Goal: Find specific page/section

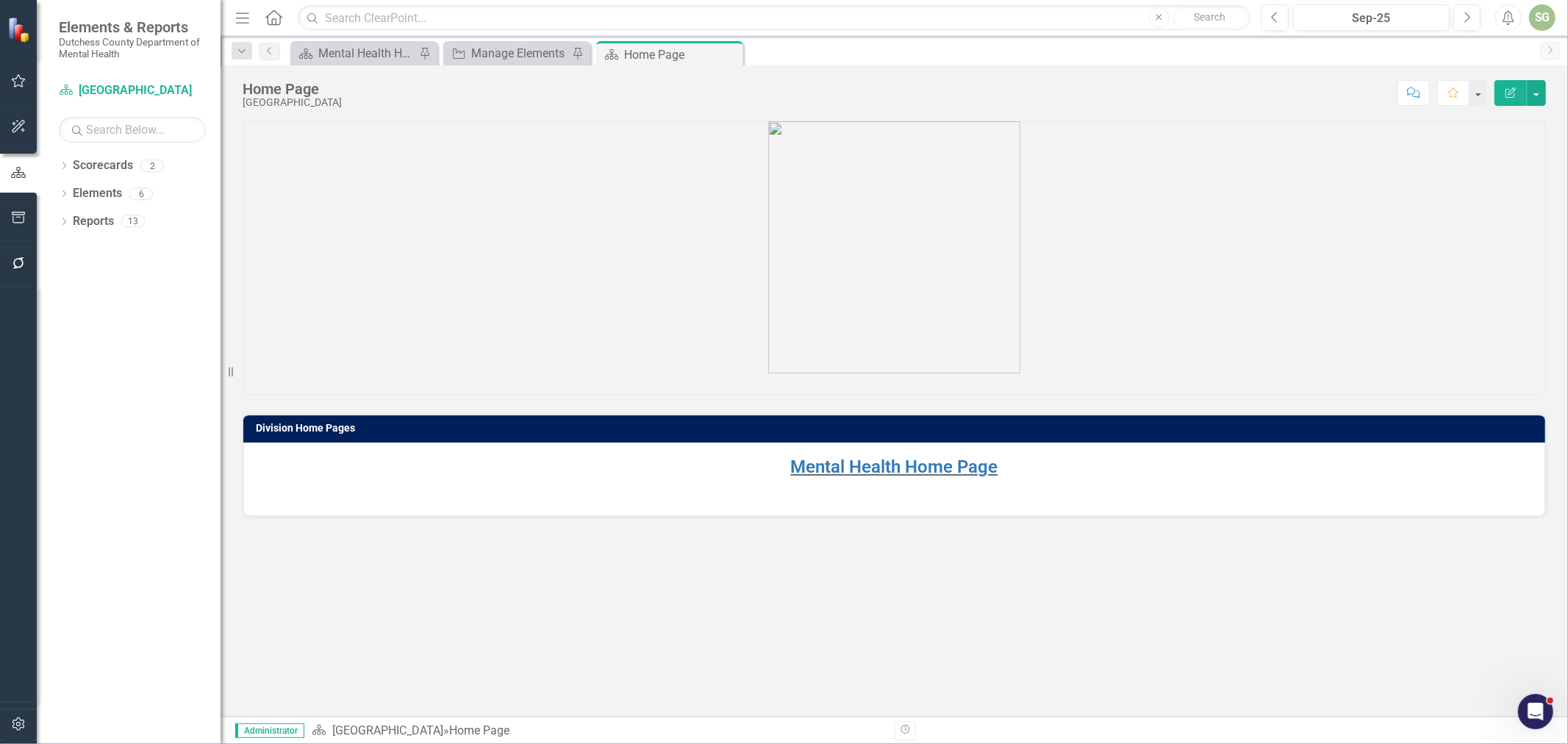
click at [863, 445] on div "Mental Health Home Page" at bounding box center [894, 480] width 1302 height 73
click at [861, 466] on link "Mental Health Home Page" at bounding box center [894, 467] width 207 height 21
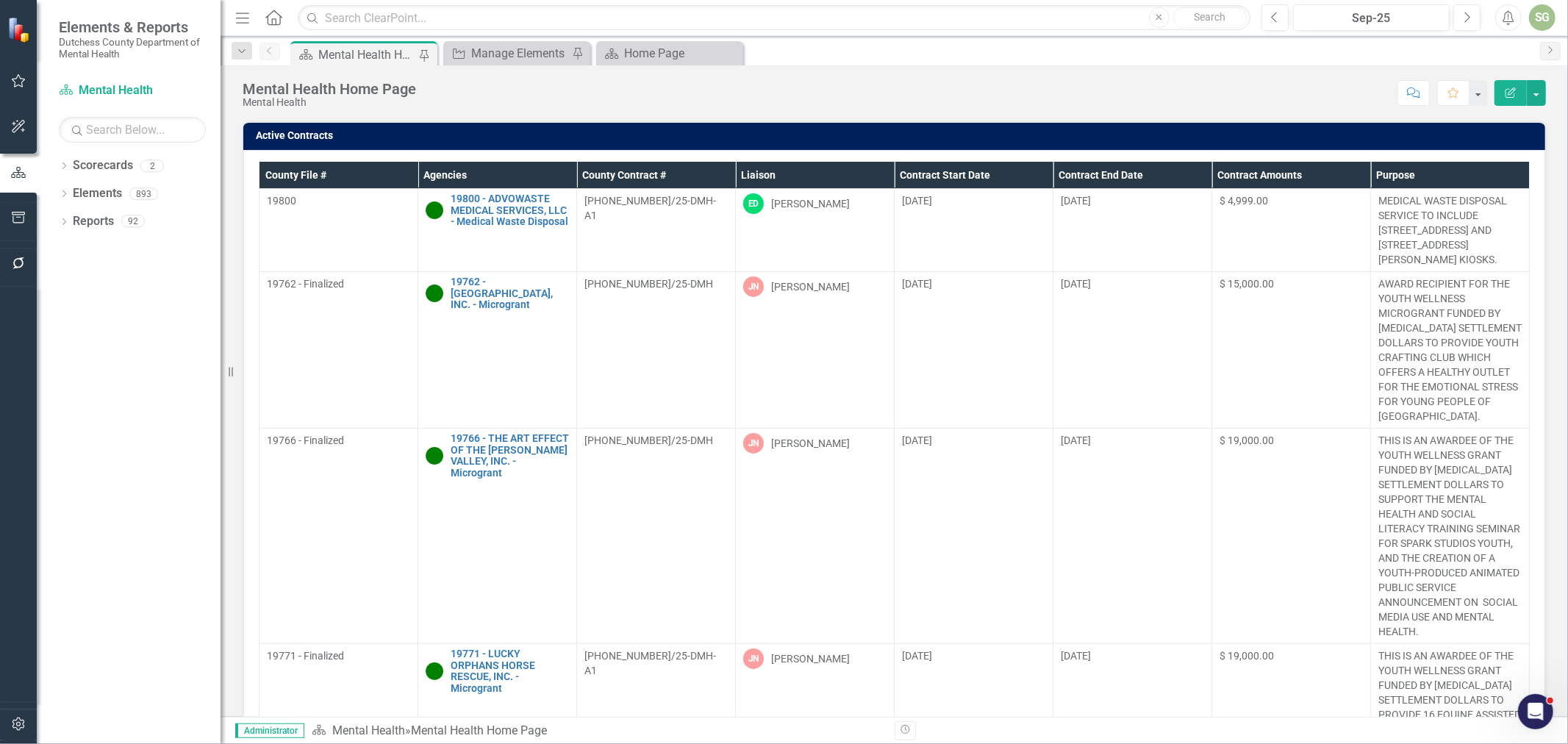
click at [495, 181] on th "Agencies" at bounding box center [497, 176] width 159 height 28
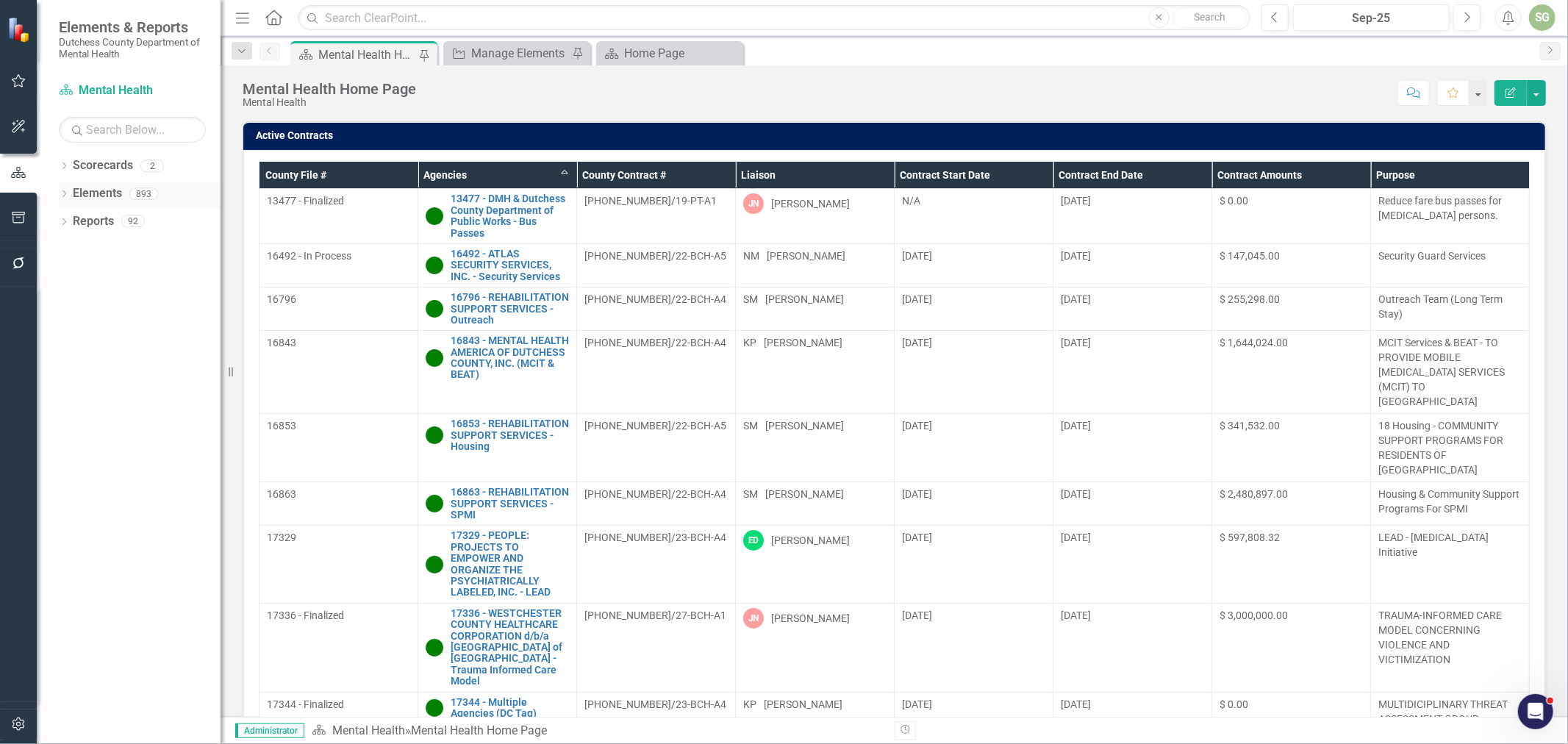
click at [67, 192] on icon "Dropdown" at bounding box center [64, 195] width 10 height 8
click at [111, 253] on link "Agency Agencies" at bounding box center [93, 249] width 69 height 17
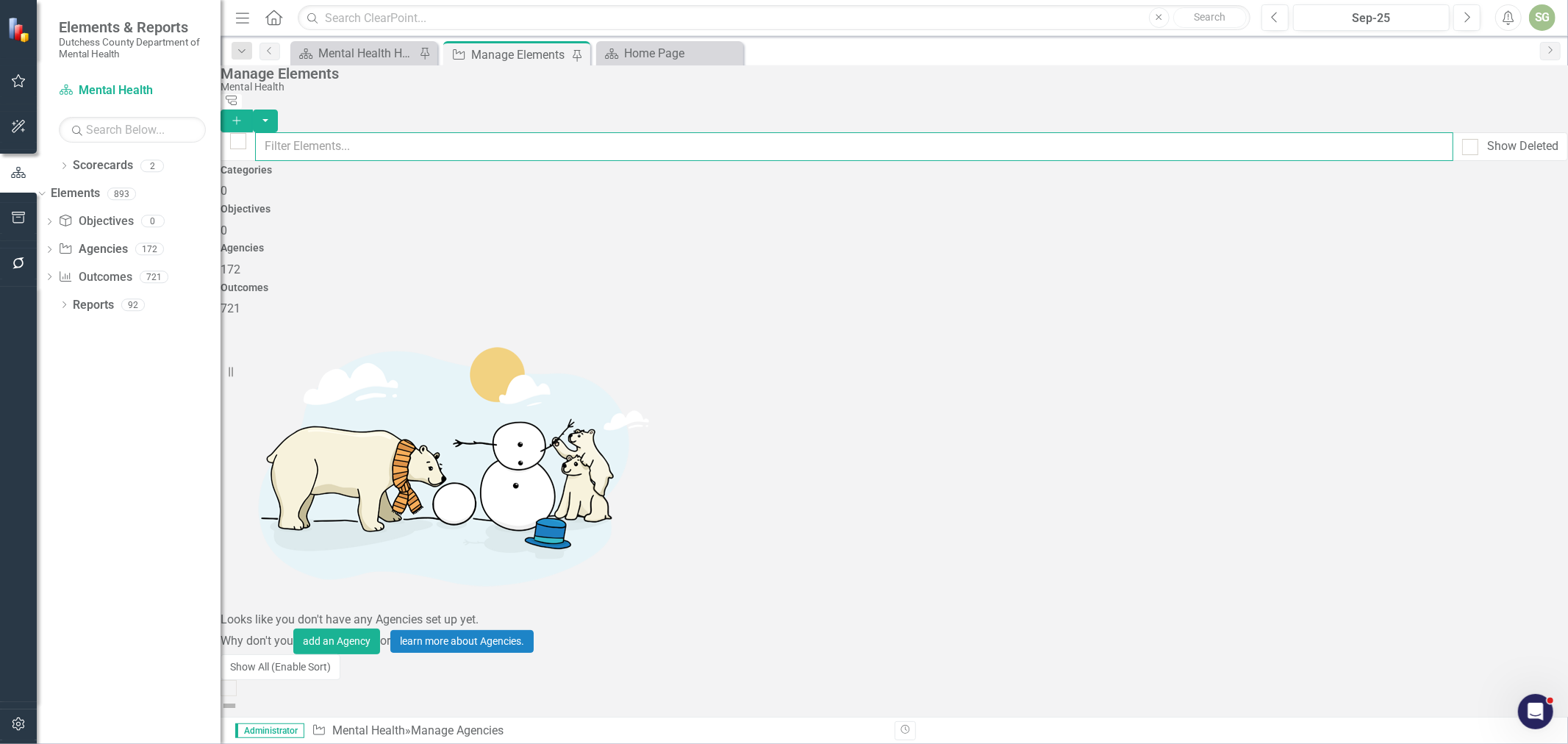
click at [410, 137] on input "text" at bounding box center [854, 146] width 1198 height 29
type input "Family"
